Goal: Share content

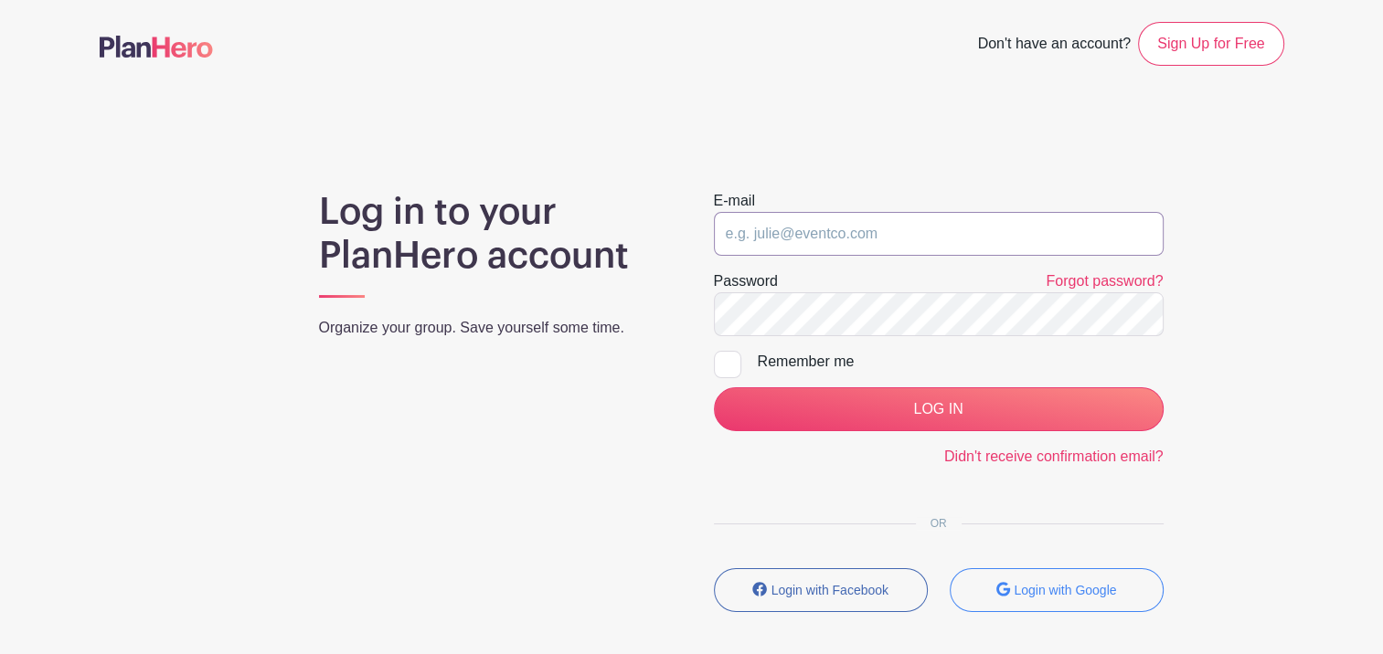
click at [810, 236] on input "email" at bounding box center [939, 234] width 450 height 44
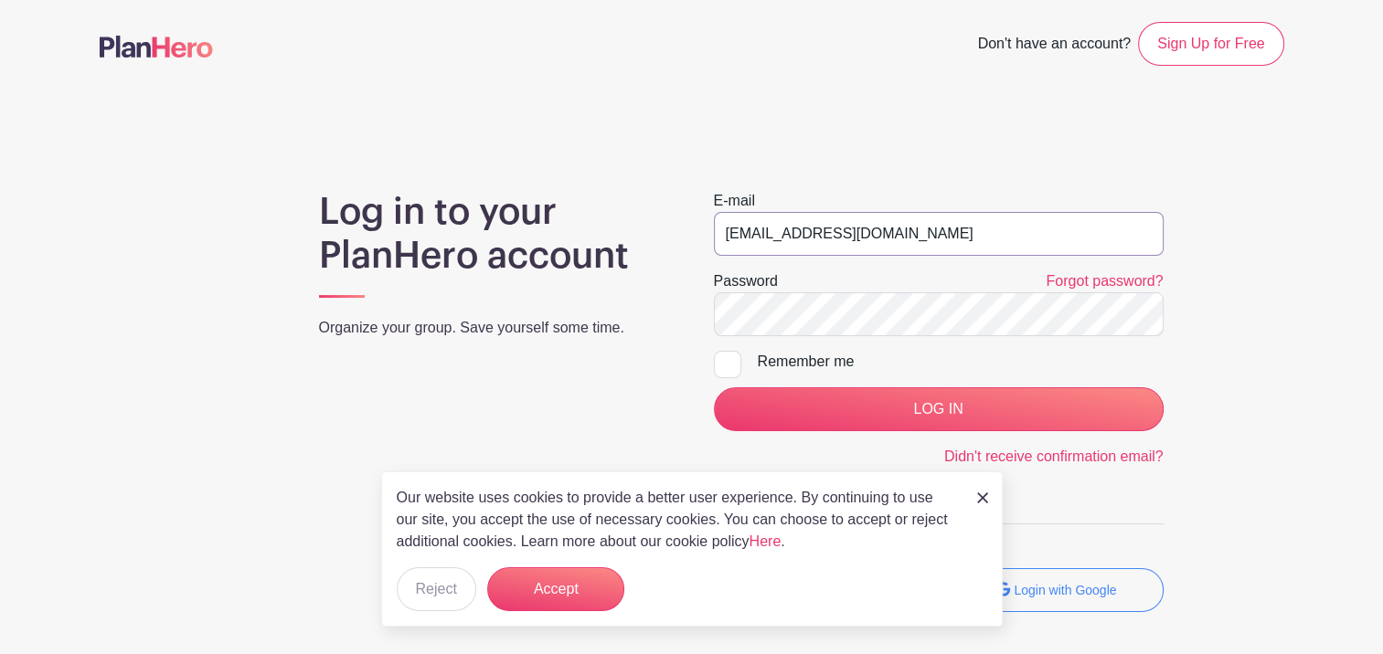
type input "[EMAIL_ADDRESS][DOMAIN_NAME]"
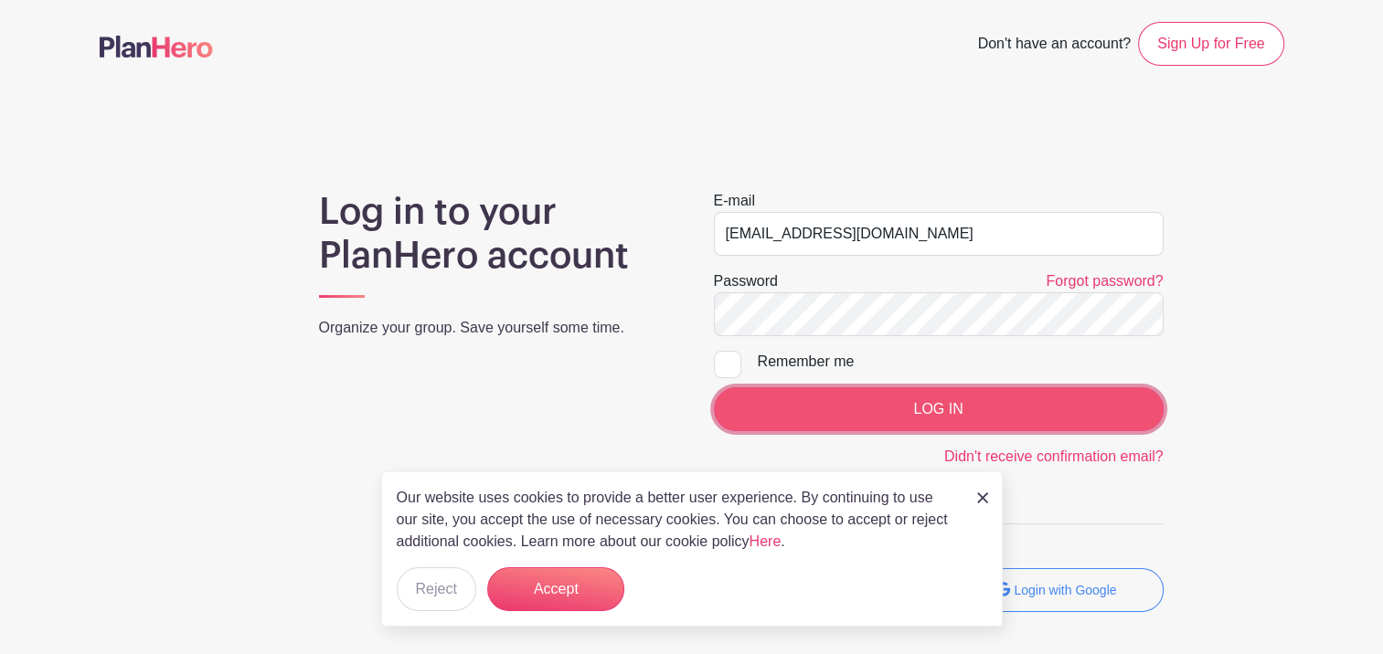
click at [1046, 395] on input "LOG IN" at bounding box center [939, 410] width 450 height 44
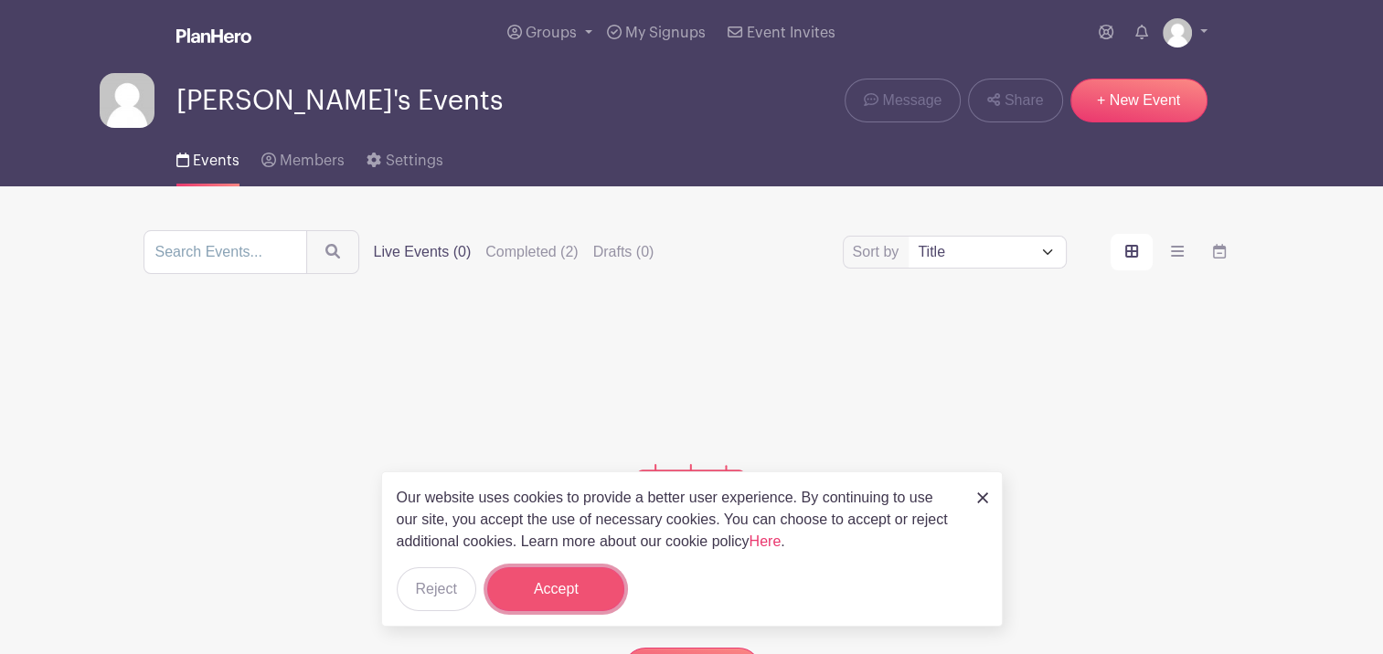
click at [553, 582] on button "Accept" at bounding box center [555, 590] width 137 height 44
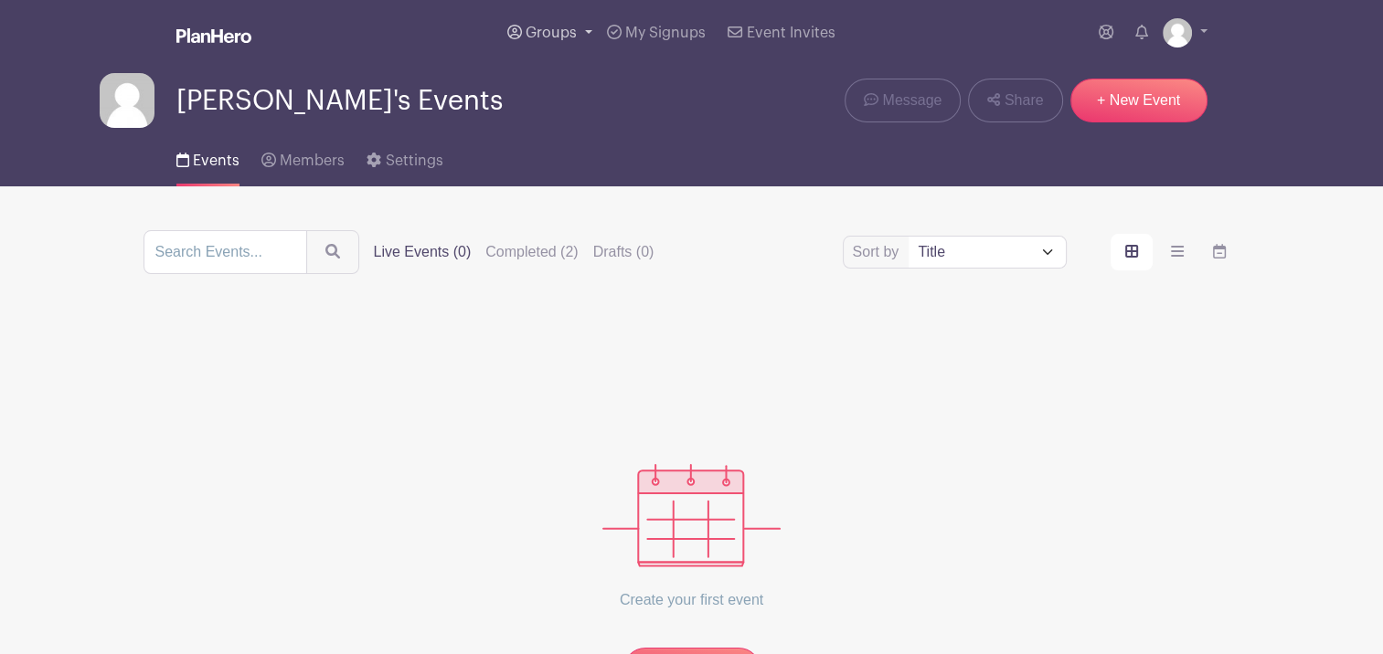
click at [563, 44] on link "Groups" at bounding box center [550, 33] width 100 height 66
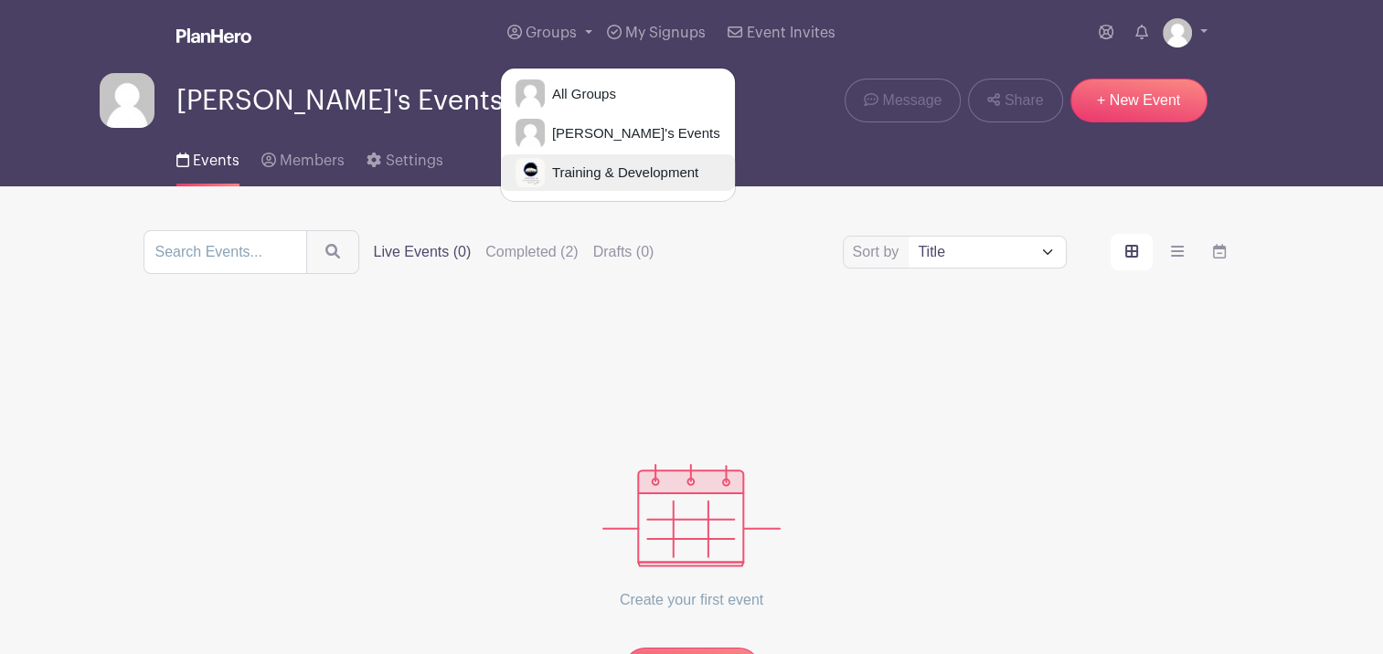
click at [571, 176] on span "Training & Development" at bounding box center [622, 173] width 154 height 21
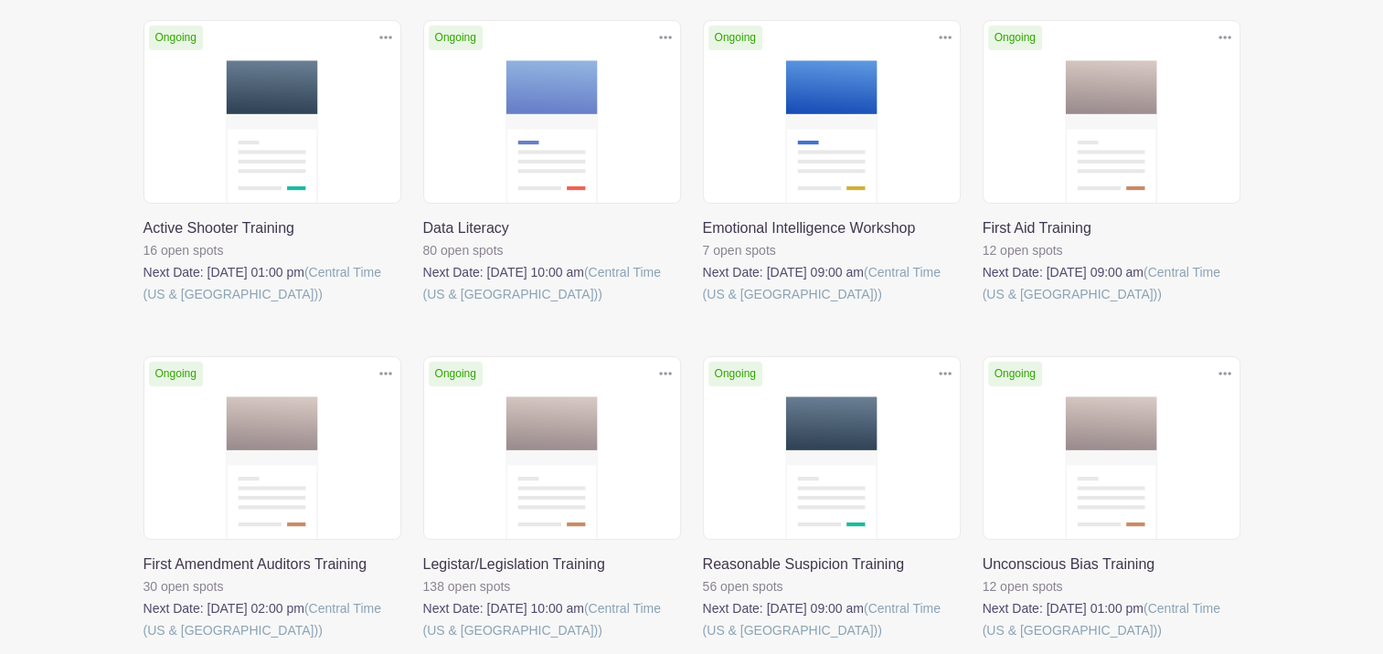
scroll to position [77, 0]
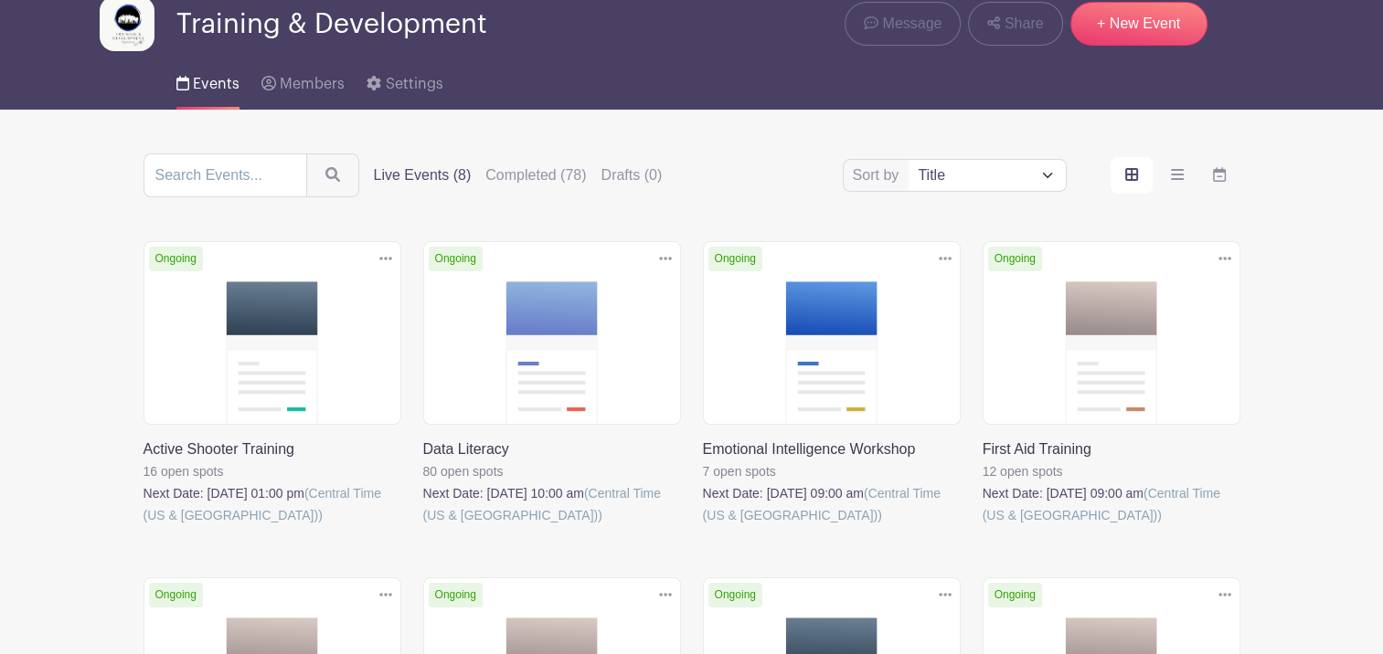
click at [423, 526] on link at bounding box center [423, 526] width 0 height 0
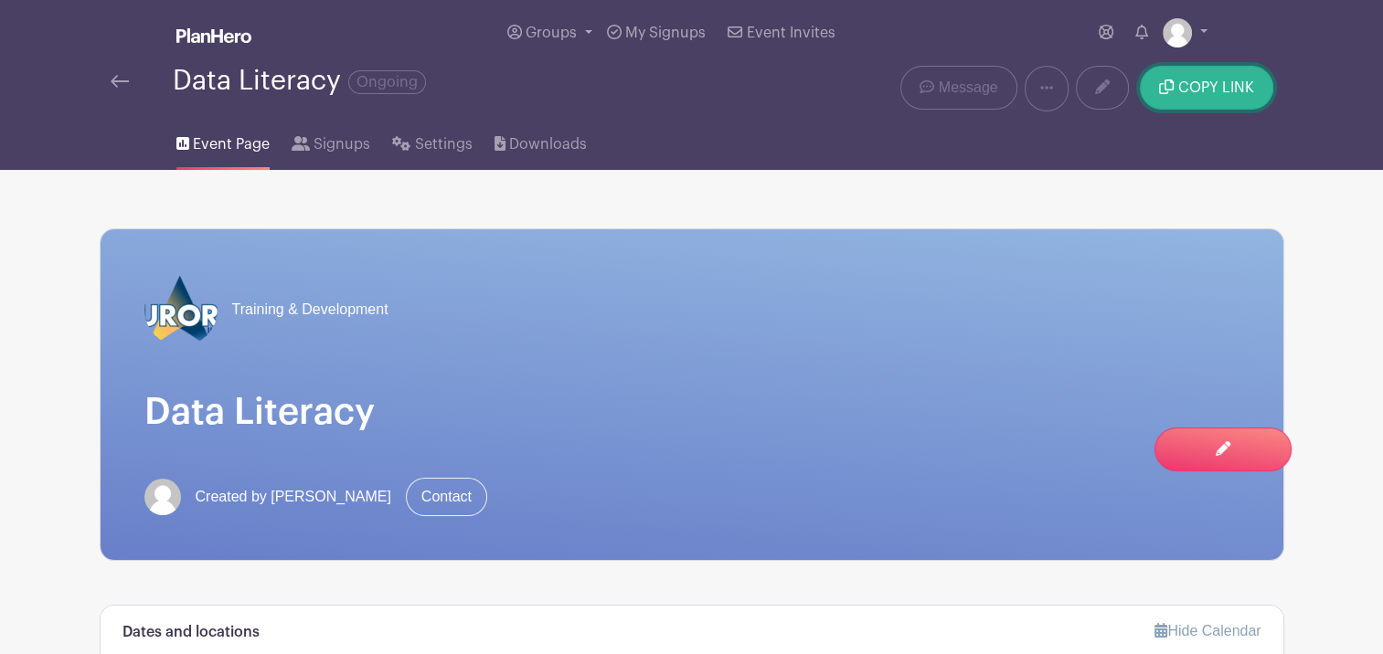
click at [1187, 78] on button "COPY LINK" at bounding box center [1206, 88] width 133 height 44
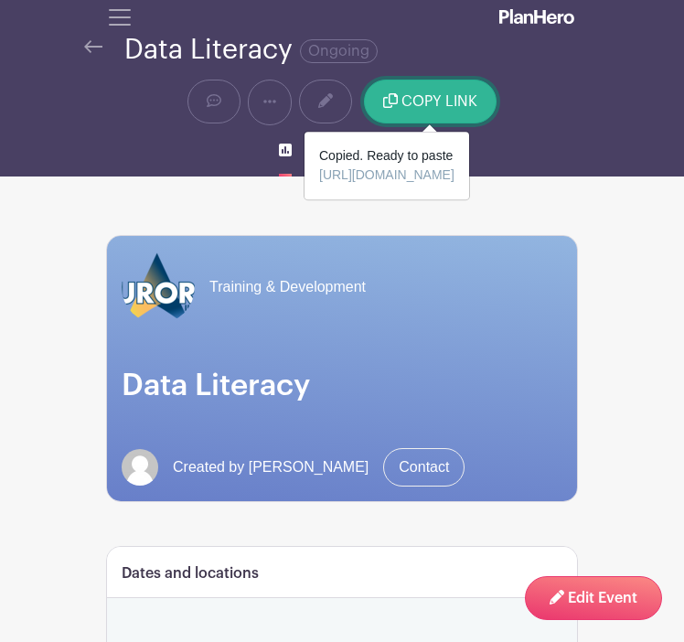
click at [430, 107] on span "COPY LINK" at bounding box center [439, 101] width 76 height 15
